Goal: Transaction & Acquisition: Purchase product/service

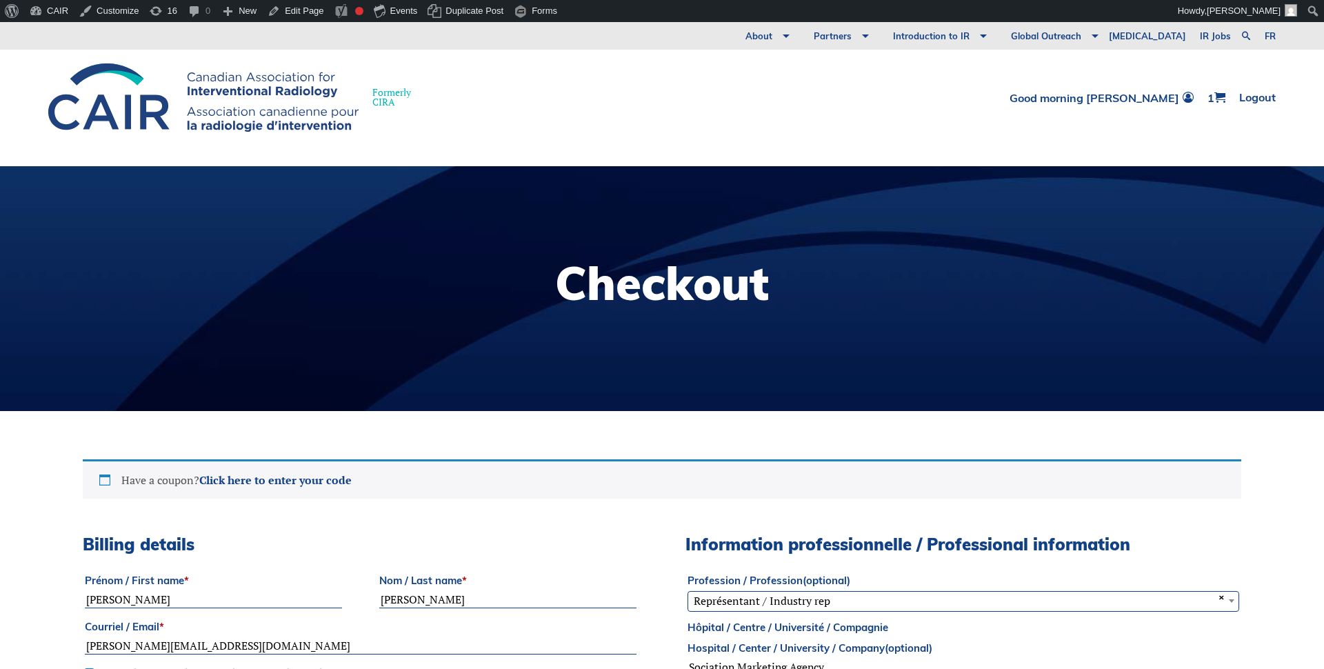
select select "ON"
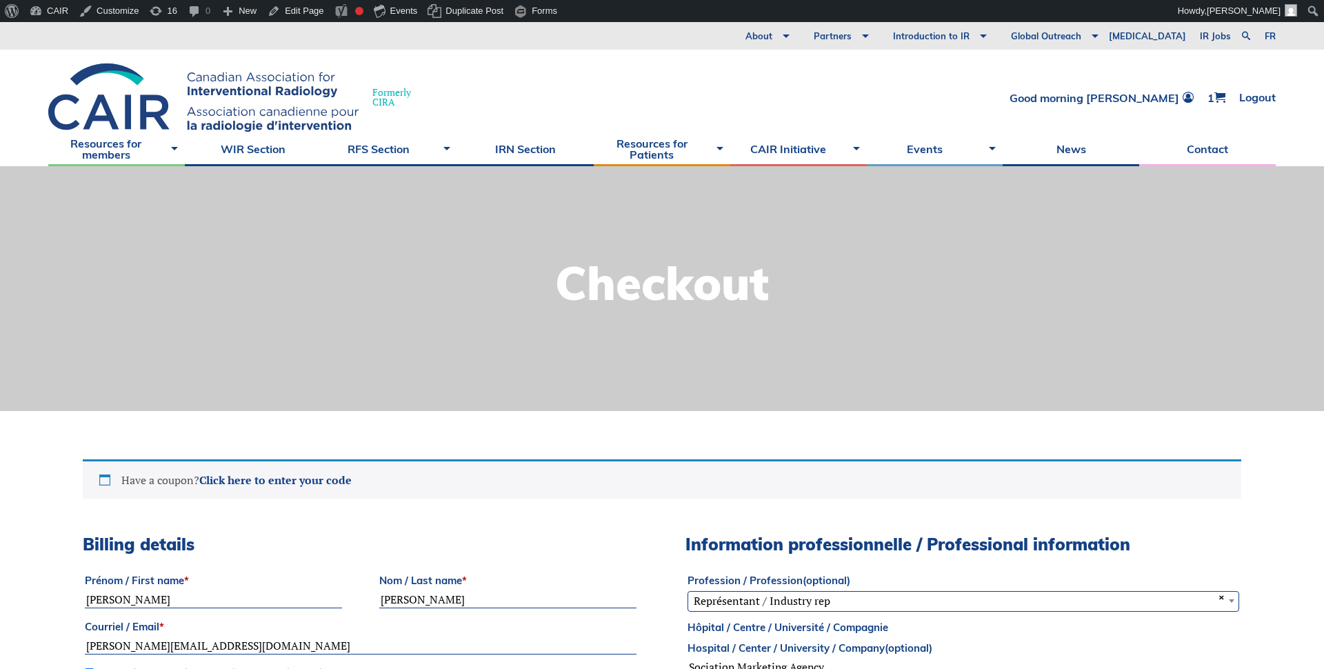
select select "ON"
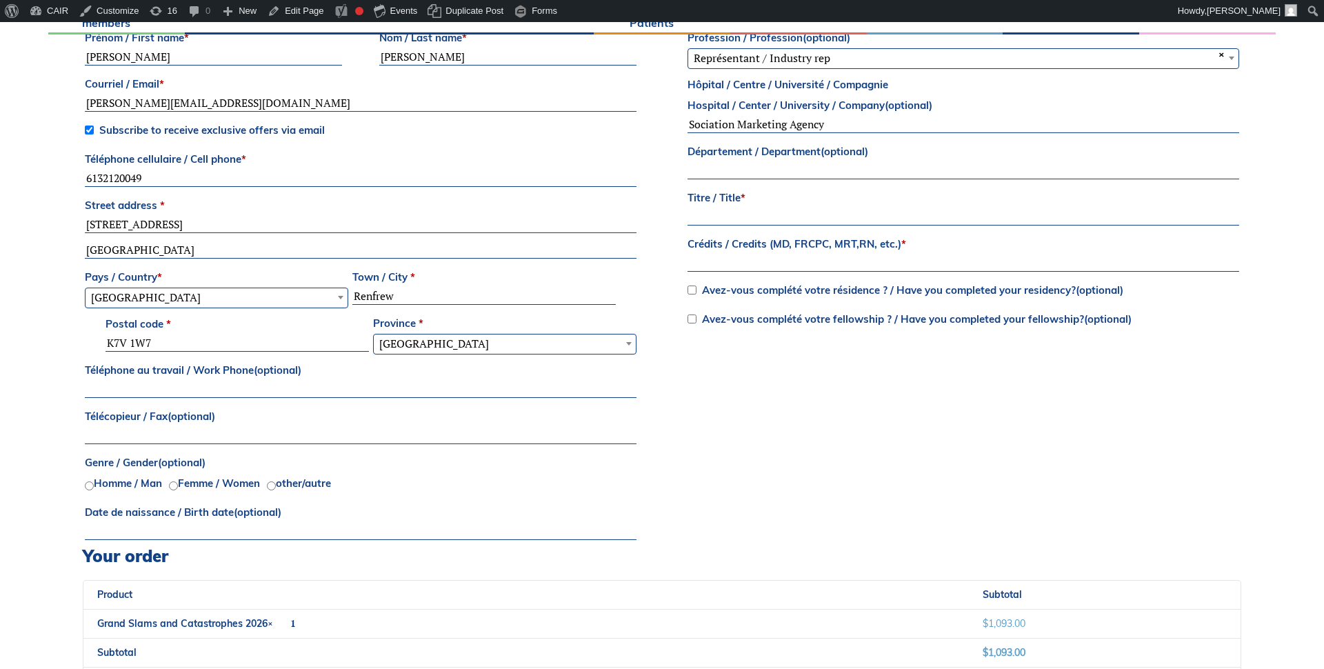
scroll to position [483, 0]
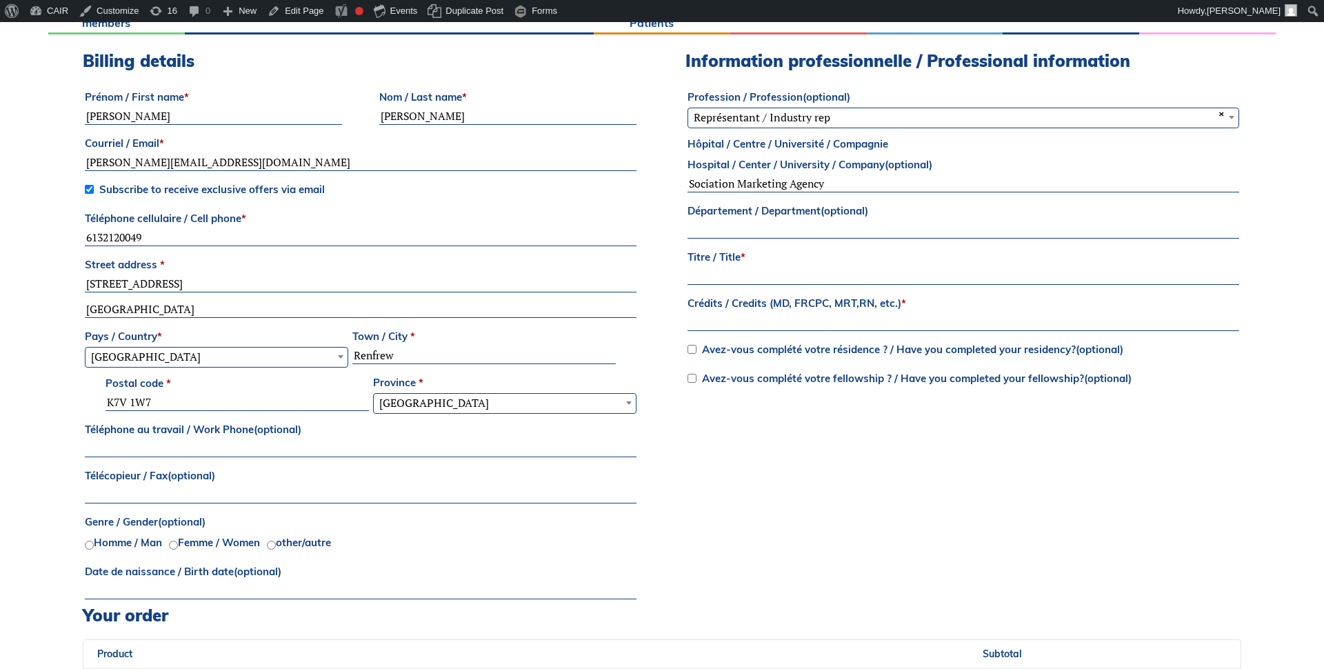
click at [719, 273] on input "Titre / Title *" at bounding box center [964, 276] width 552 height 17
type input "ZXZX"
click at [713, 325] on input "Crédits / Credits (MD, FRCPC, MRT,RN, etc.) *" at bounding box center [964, 322] width 552 height 17
type input "ZXZX"
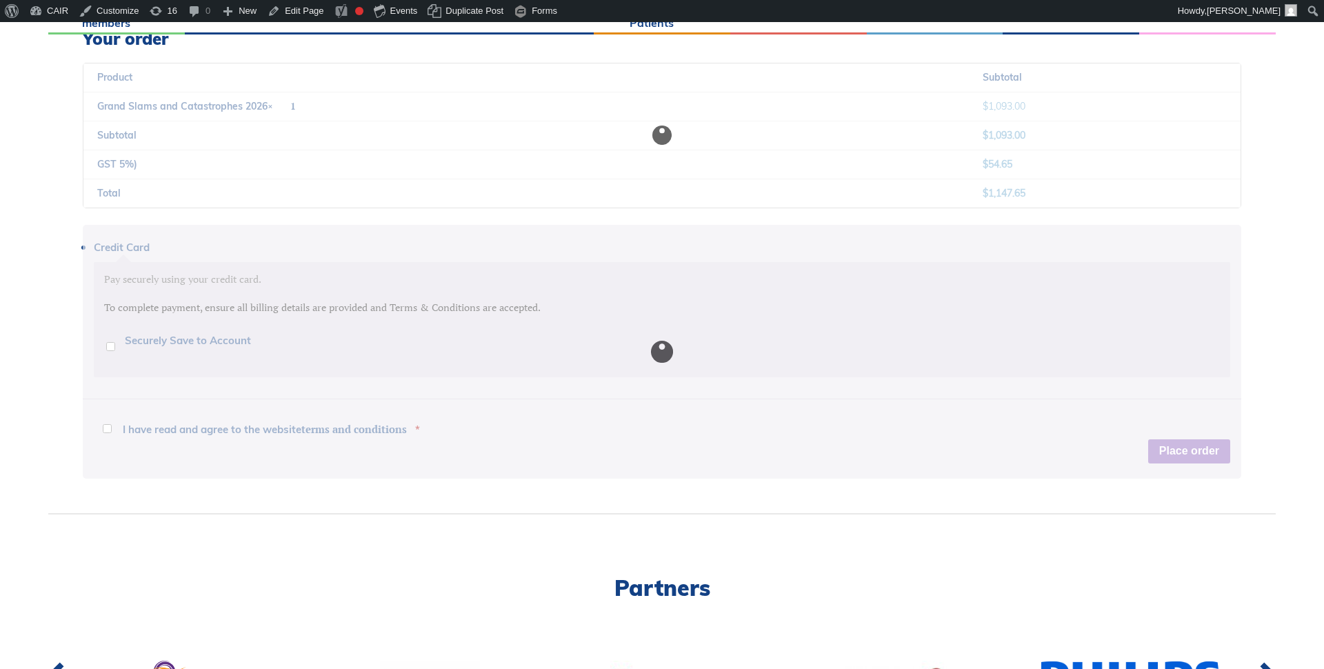
scroll to position [1066, 0]
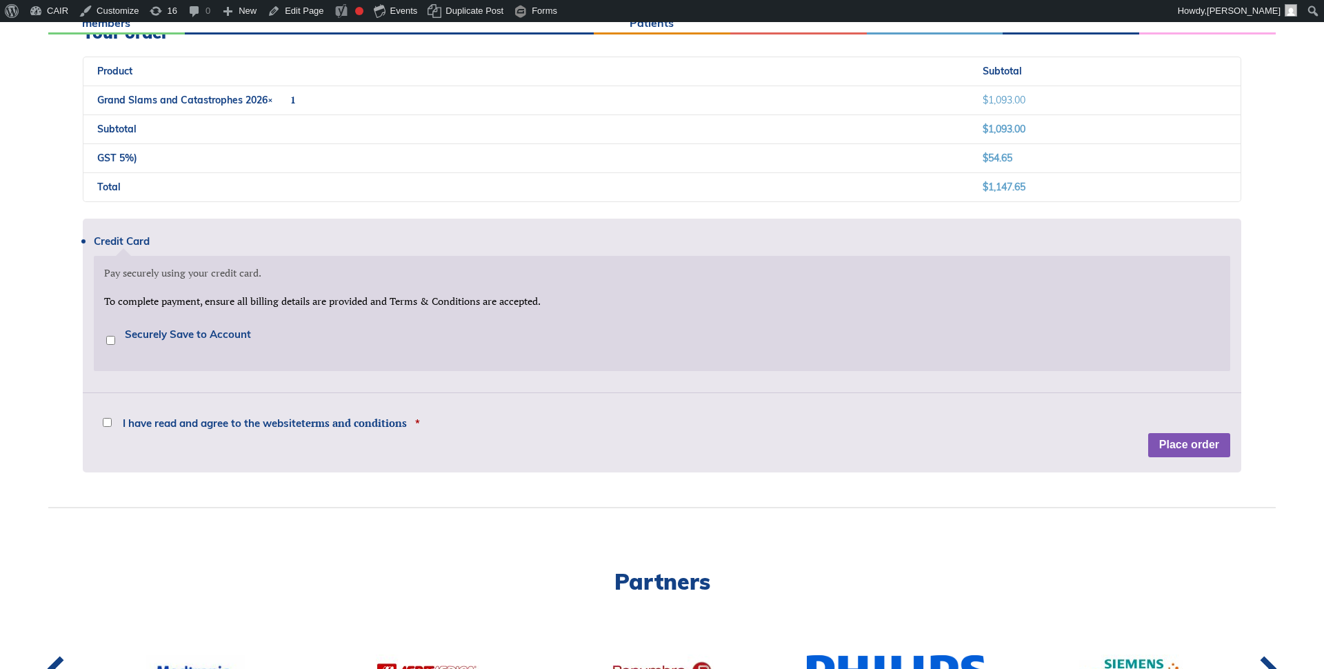
click at [108, 341] on input "Securely Save to Account" at bounding box center [110, 340] width 9 height 9
checkbox input "true"
drag, startPoint x: 106, startPoint y: 423, endPoint x: 59, endPoint y: 428, distance: 47.1
click at [106, 423] on input "I have read and agree to the website terms and conditions *" at bounding box center [107, 422] width 9 height 9
checkbox input "true"
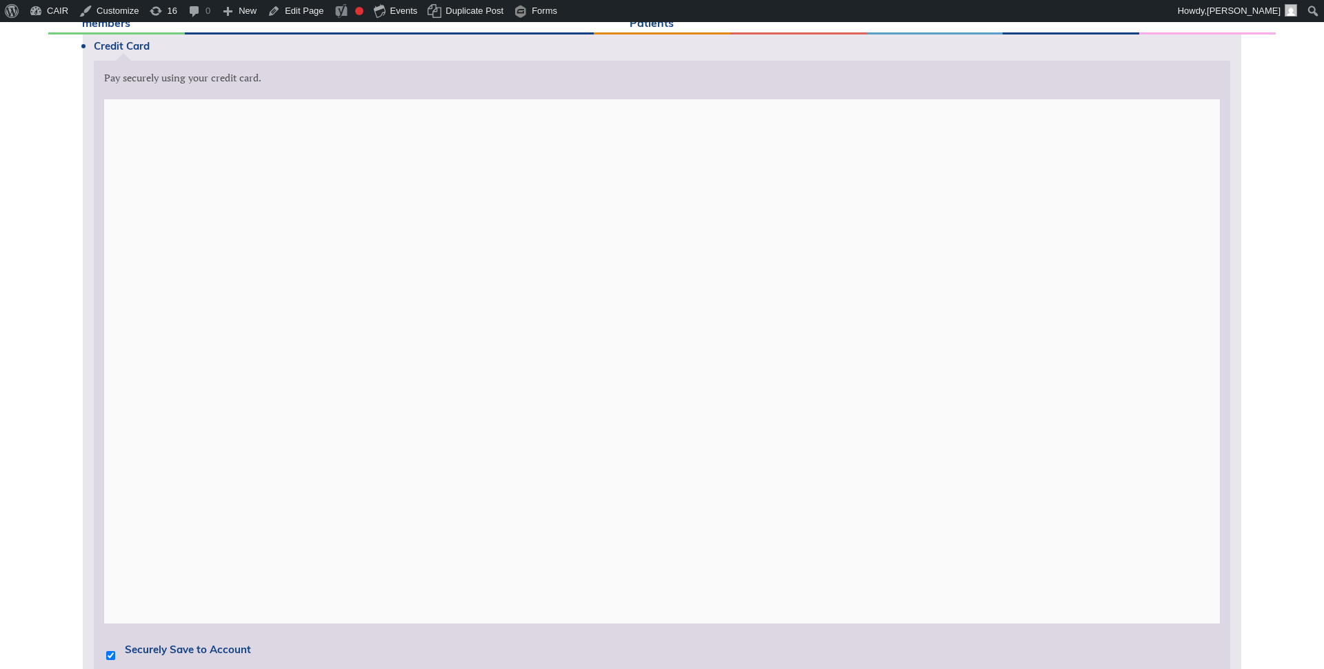
scroll to position [1262, 0]
